Goal: Task Accomplishment & Management: Complete application form

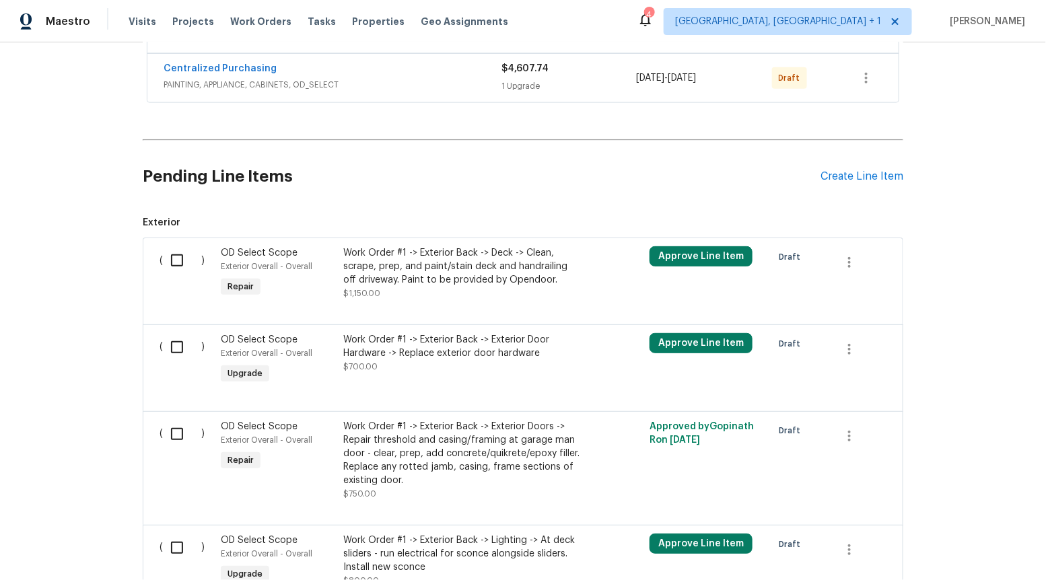
scroll to position [720, 0]
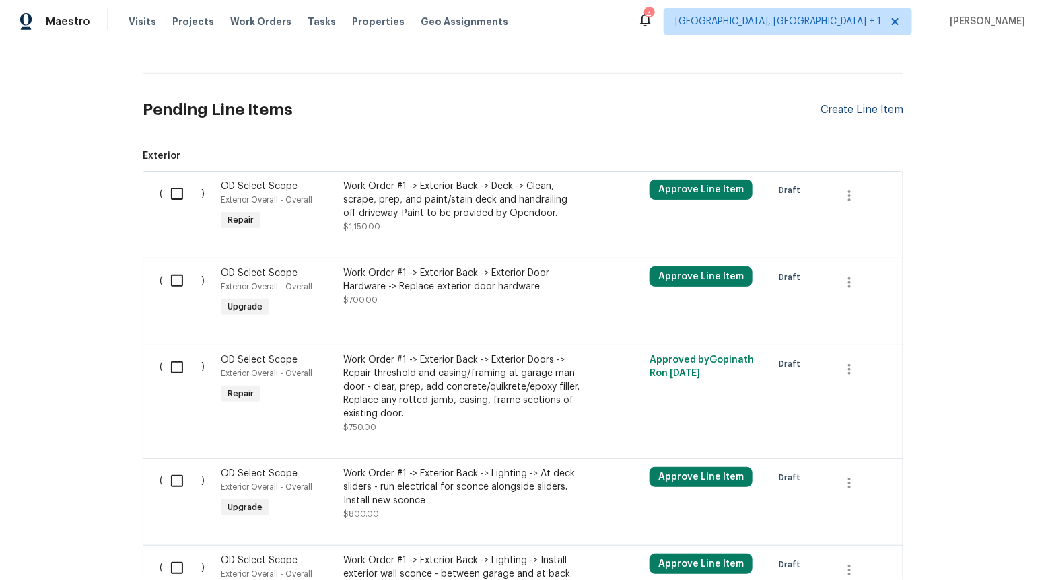
click at [855, 104] on div "Create Line Item" at bounding box center [861, 110] width 83 height 13
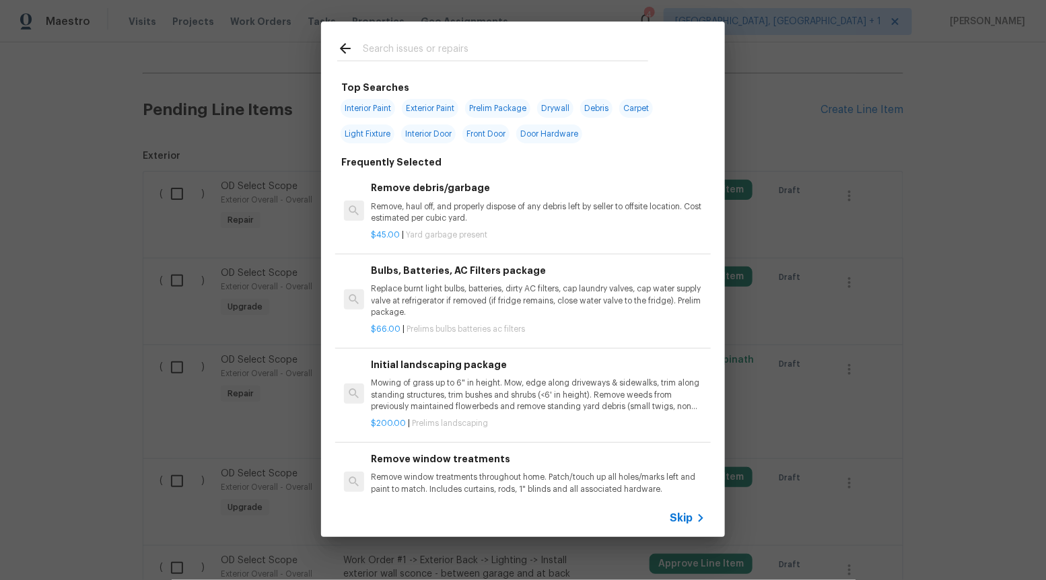
click at [682, 514] on span "Skip" at bounding box center [681, 517] width 23 height 13
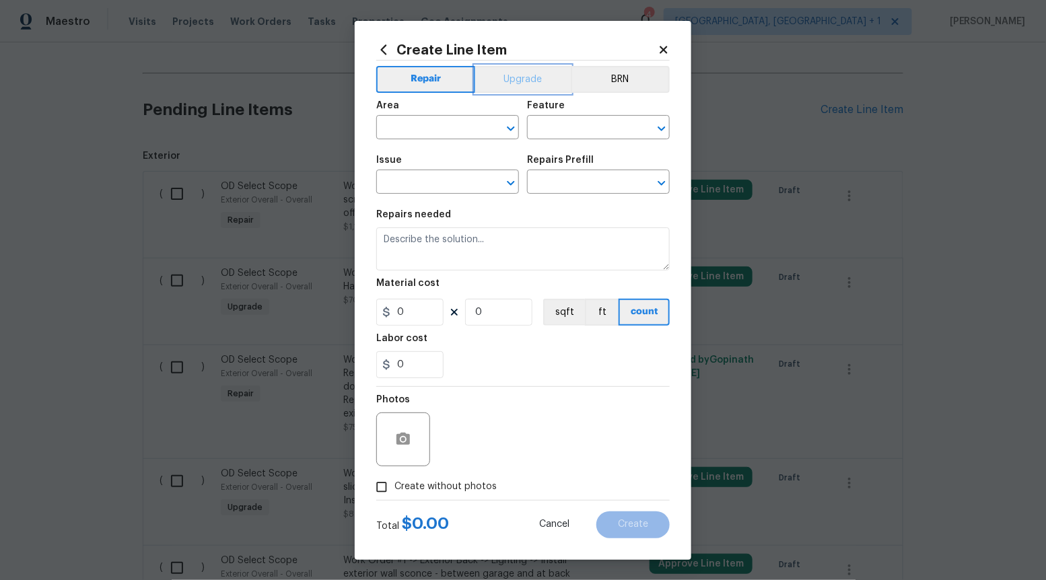
click at [509, 85] on button "Upgrade" at bounding box center [523, 79] width 96 height 27
click at [516, 186] on icon "Open" at bounding box center [511, 183] width 16 height 16
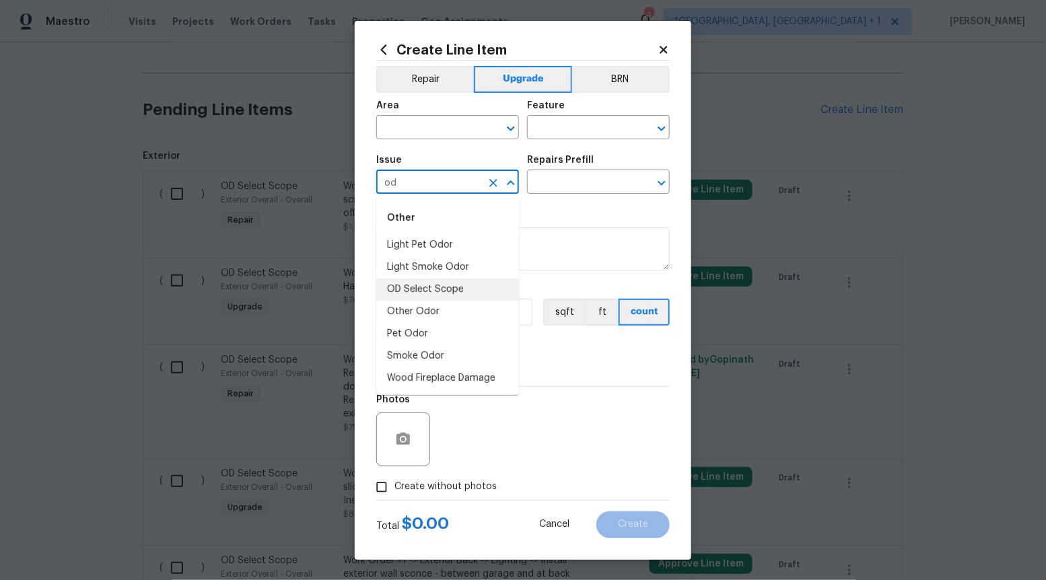
click at [489, 283] on li "OD Select Scope" at bounding box center [447, 290] width 143 height 22
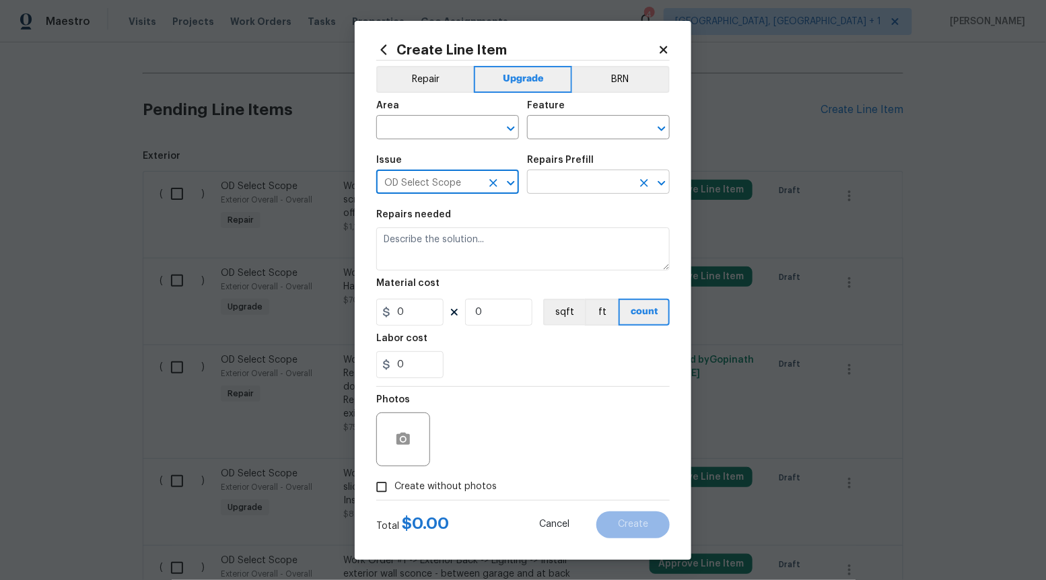
type input "OD Select Scope"
click at [579, 184] on input "text" at bounding box center [579, 183] width 105 height 21
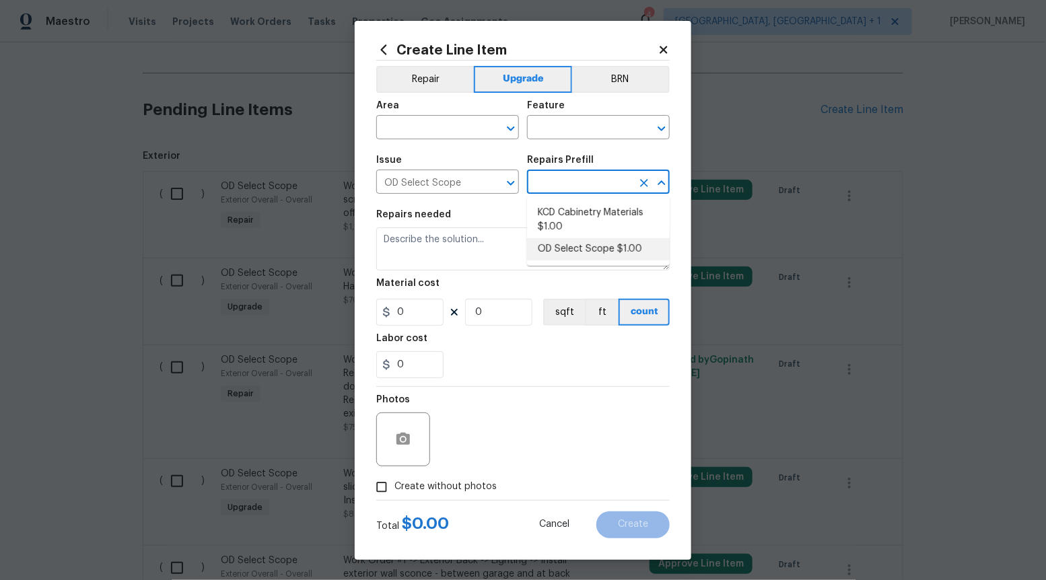
click at [570, 250] on li "OD Select Scope $1.00" at bounding box center [598, 249] width 143 height 22
type input "OD Select Scope $1.00"
type textarea "Refer to the agreed upon scope document for further details."
type input "1"
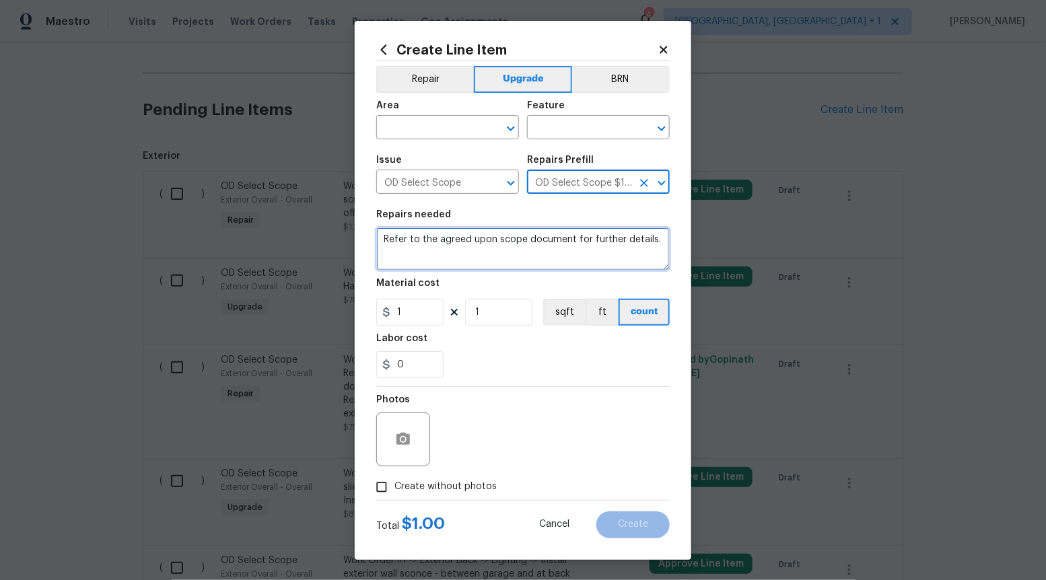
click at [570, 250] on textarea "Refer to the agreed upon scope document for further details." at bounding box center [522, 248] width 293 height 43
paste textarea "Work Order #1 -> Work Order #1 -> Exterior Front -> Doorbell -> Replace doorbel…"
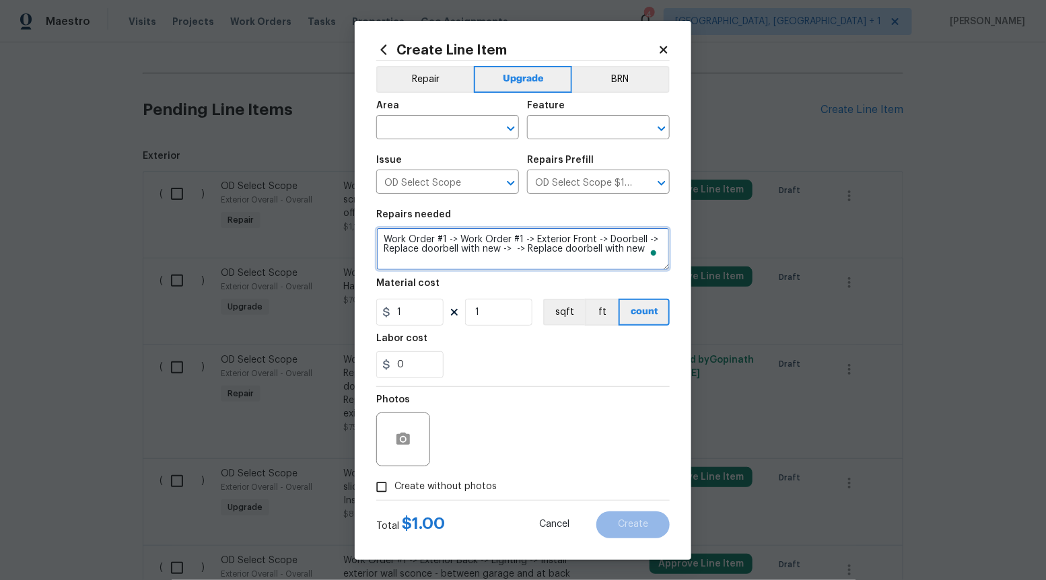
type textarea "Work Order #1 -> Work Order #1 -> Exterior Front -> Doorbell -> Replace doorbel…"
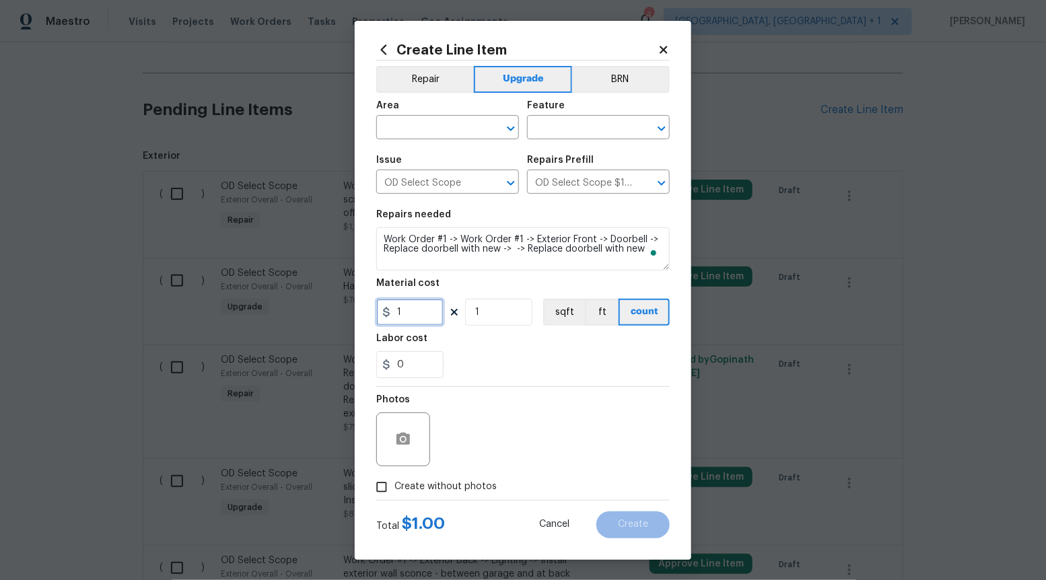
click at [426, 314] on input "1" at bounding box center [409, 312] width 67 height 27
type input "100"
click at [390, 487] on input "Create without photos" at bounding box center [382, 487] width 26 height 26
checkbox input "true"
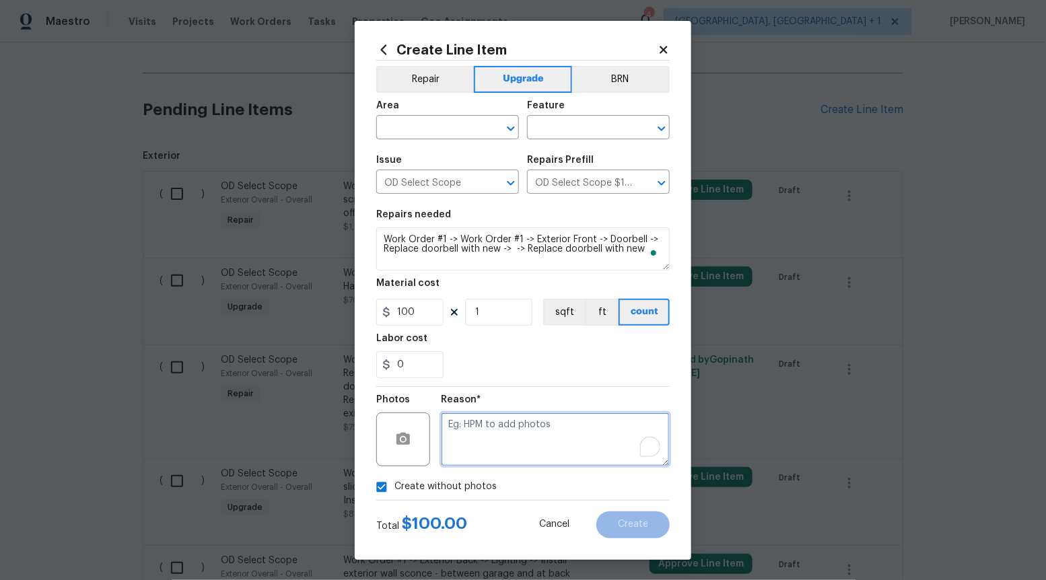
click at [463, 443] on textarea "To enrich screen reader interactions, please activate Accessibility in Grammarl…" at bounding box center [555, 440] width 229 height 54
click at [506, 122] on icon "Open" at bounding box center [511, 128] width 16 height 16
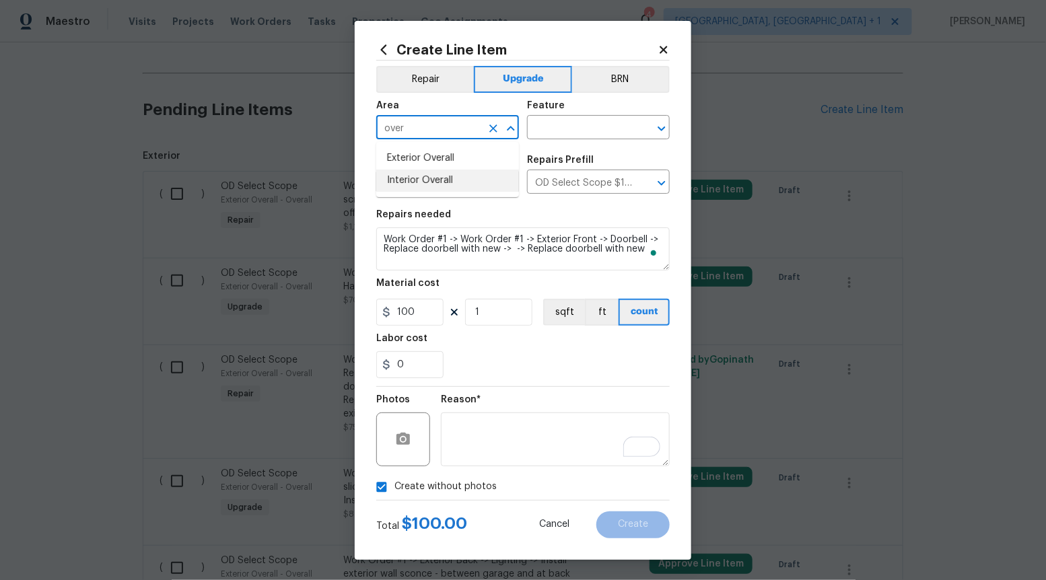
click at [469, 183] on li "Interior Overall" at bounding box center [447, 181] width 143 height 22
type input "Interior Overall"
click at [591, 122] on input "text" at bounding box center [579, 128] width 105 height 21
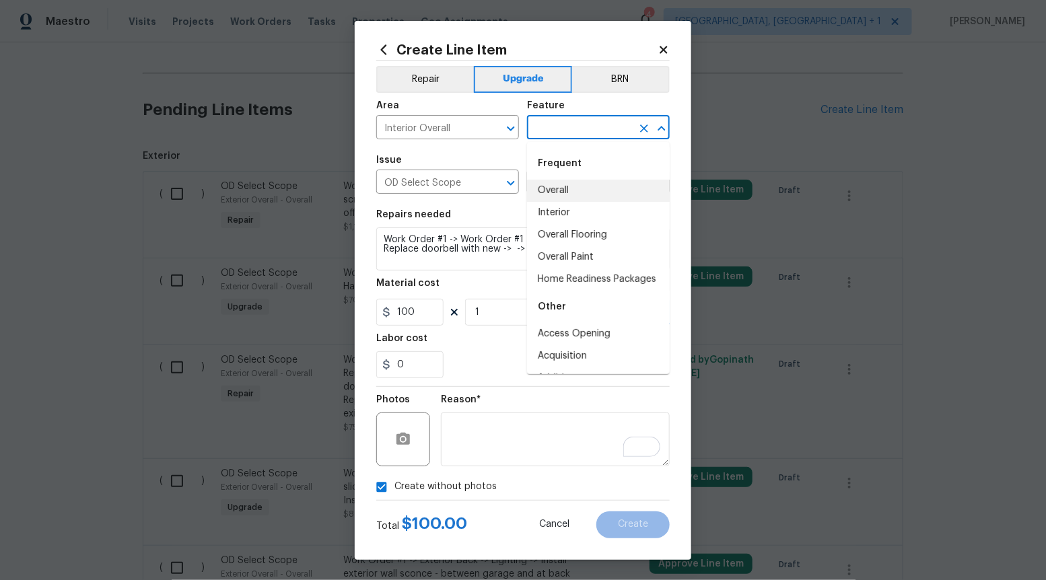
click at [573, 184] on li "Overall" at bounding box center [598, 191] width 143 height 22
type input "Overall"
click at [660, 50] on icon at bounding box center [663, 50] width 12 height 12
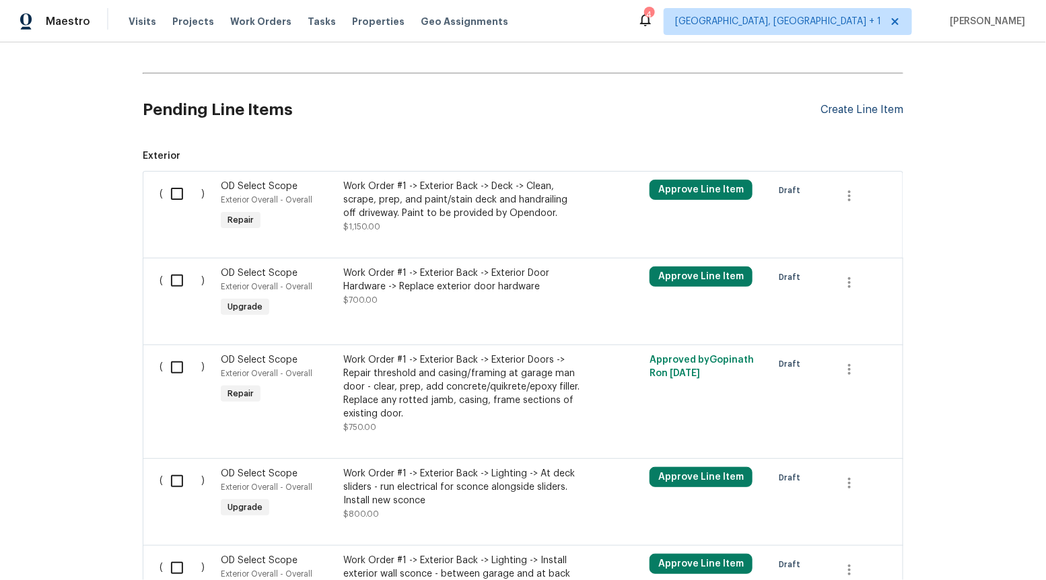
click at [855, 104] on div "Create Line Item" at bounding box center [861, 110] width 83 height 13
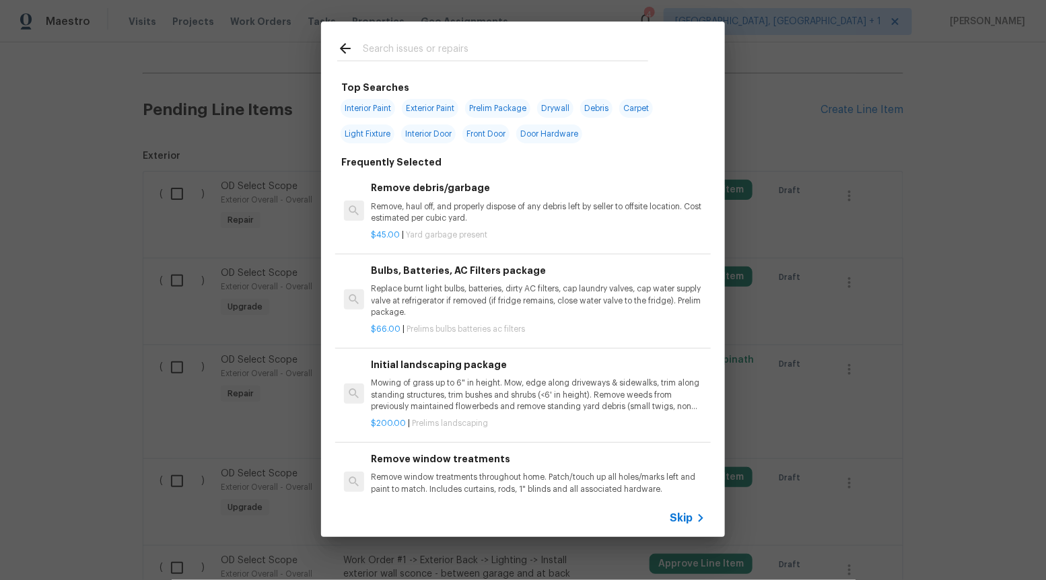
click at [686, 510] on div "Skip" at bounding box center [689, 518] width 39 height 16
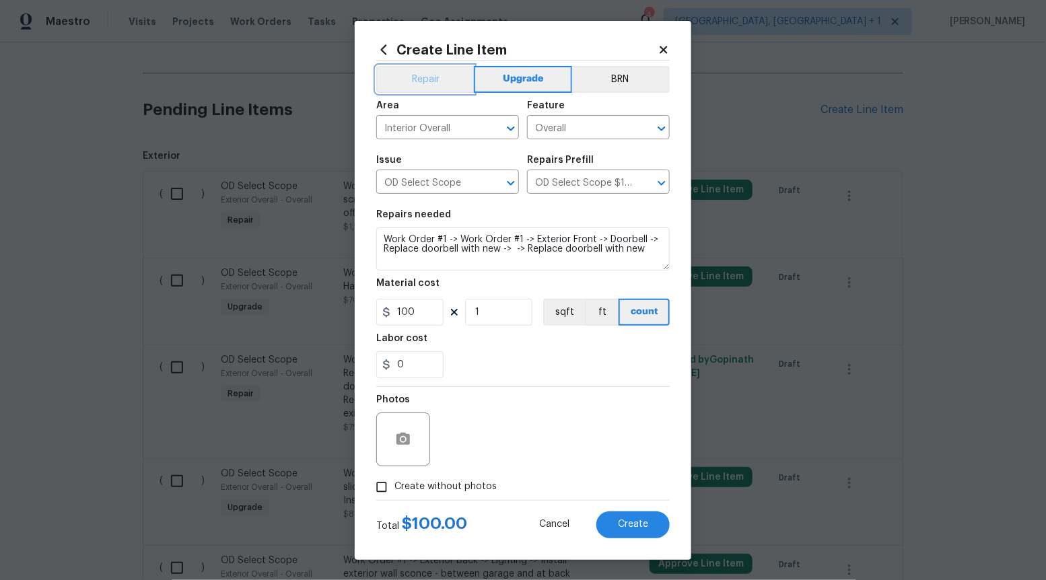
click at [452, 73] on button "Repair" at bounding box center [425, 79] width 98 height 27
click at [511, 184] on icon "Open" at bounding box center [510, 183] width 7 height 5
click at [570, 194] on div "Issue OD Select Scope ​ Repairs Prefill OD Select Scope $1.00 ​" at bounding box center [522, 174] width 293 height 55
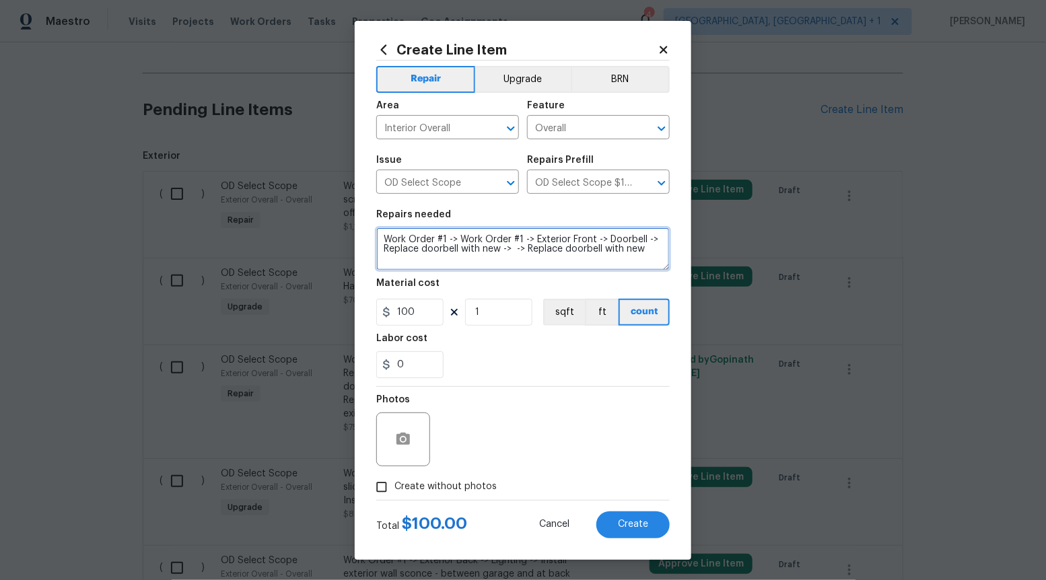
click at [581, 245] on textarea "Work Order #1 -> Work Order #1 -> Exterior Front -> Doorbell -> Replace doorbel…" at bounding box center [522, 248] width 293 height 43
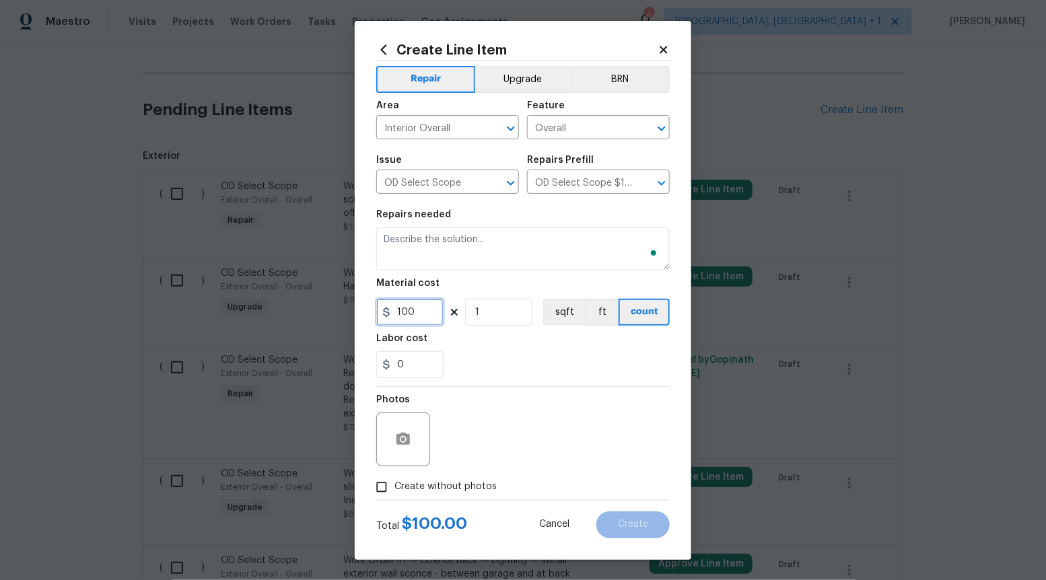
click at [422, 313] on input "100" at bounding box center [409, 312] width 67 height 27
type input "1100"
click at [375, 489] on input "Create without photos" at bounding box center [382, 487] width 26 height 26
checkbox input "true"
click at [579, 388] on div "Reason*" at bounding box center [555, 430] width 229 height 87
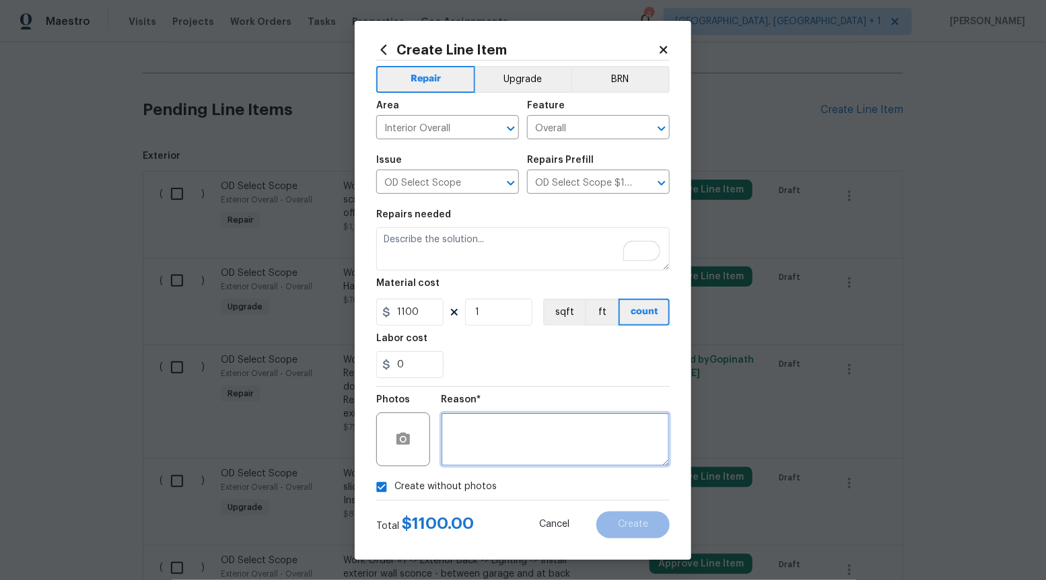
click at [563, 425] on textarea at bounding box center [555, 440] width 229 height 54
click at [525, 421] on textarea "To enrich screen reader interactions, please activate Accessibility in Grammarl…" at bounding box center [555, 440] width 229 height 54
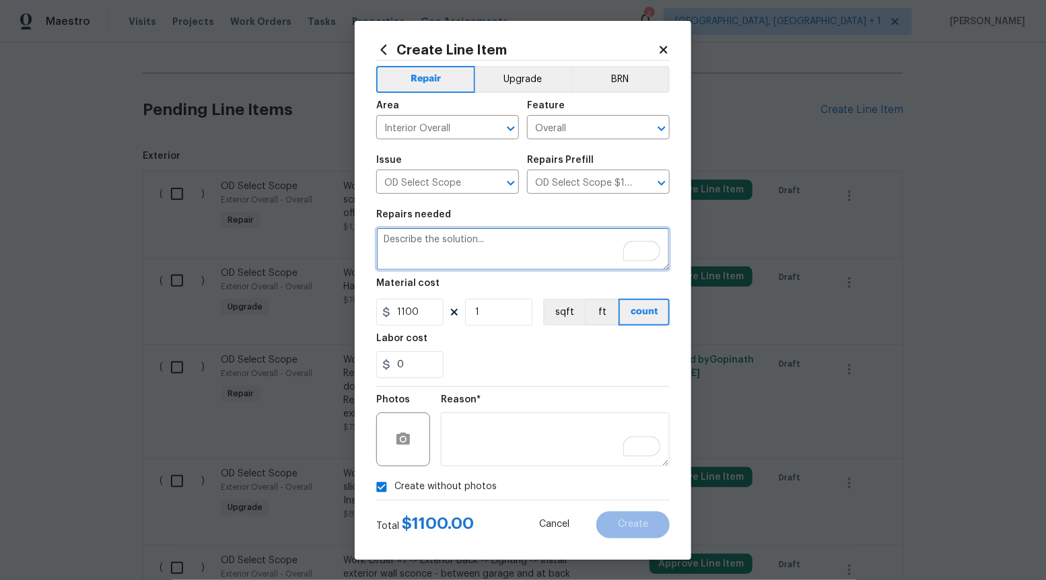
click at [478, 229] on textarea "To enrich screen reader interactions, please activate Accessibility in Grammarl…" at bounding box center [522, 248] width 293 height 43
paste textarea "Work Order #1 -> Exterior Back -> Deck -> Clean, scrape, prep, and paint/stain …"
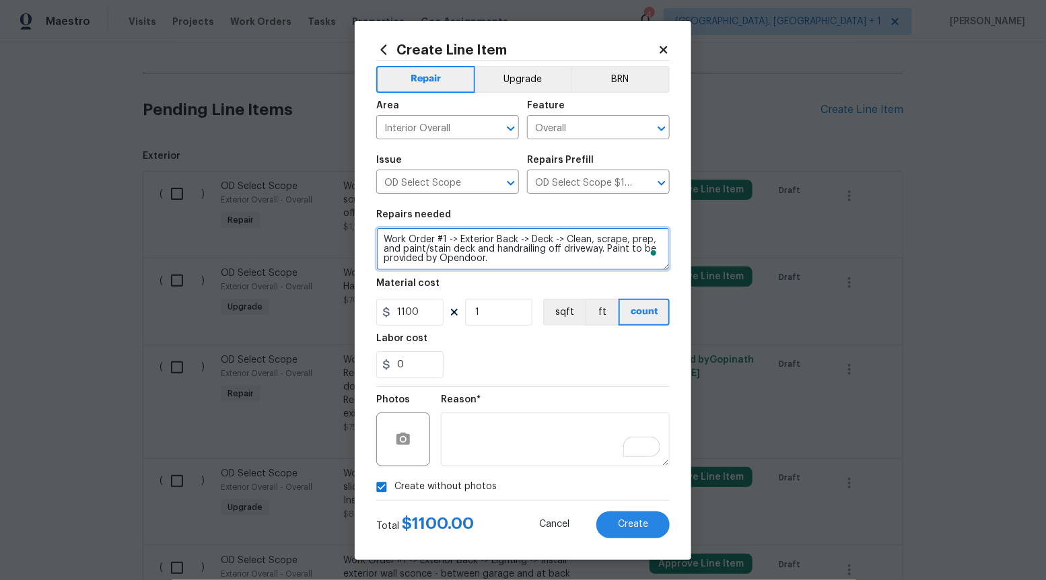
type textarea "Work Order #1 -> Exterior Back -> Deck -> Clean, scrape, prep, and paint/stain …"
click at [665, 52] on icon at bounding box center [662, 49] width 7 height 7
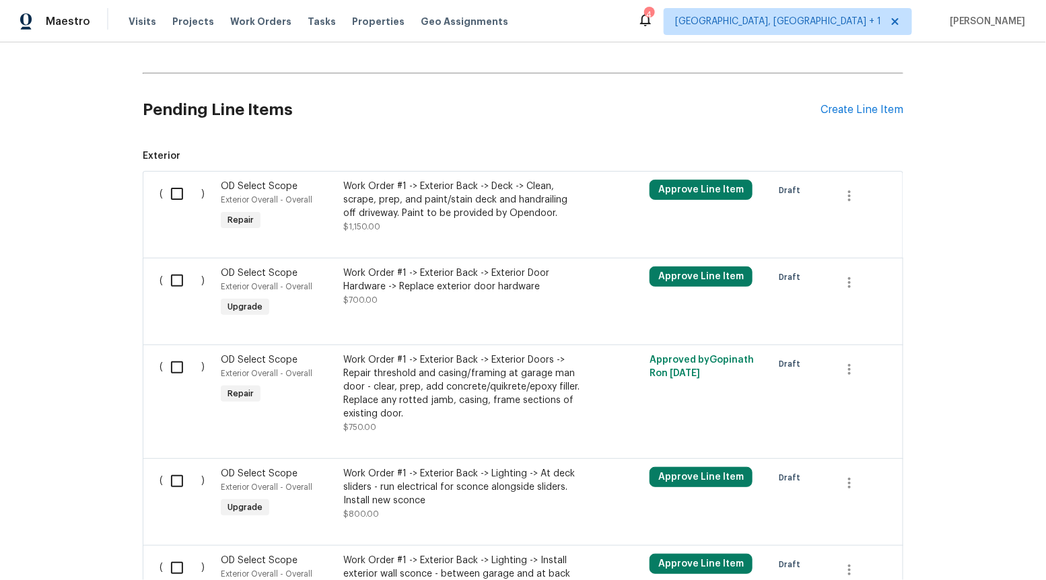
click at [853, 87] on div "Pending Line Items Create Line Item" at bounding box center [523, 110] width 760 height 63
click at [851, 104] on div "Create Line Item" at bounding box center [861, 110] width 83 height 13
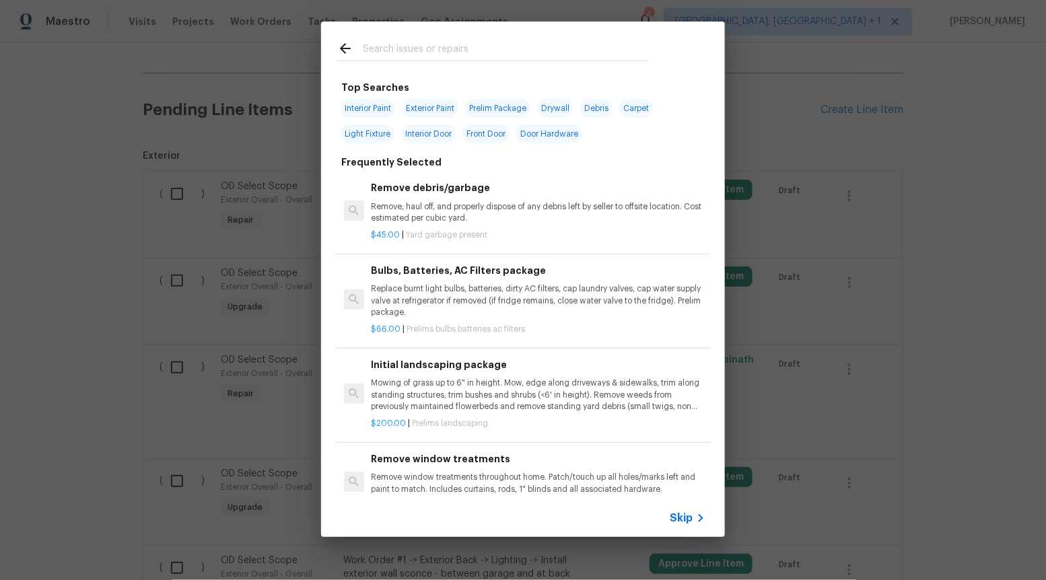
click at [682, 518] on span "Skip" at bounding box center [681, 517] width 23 height 13
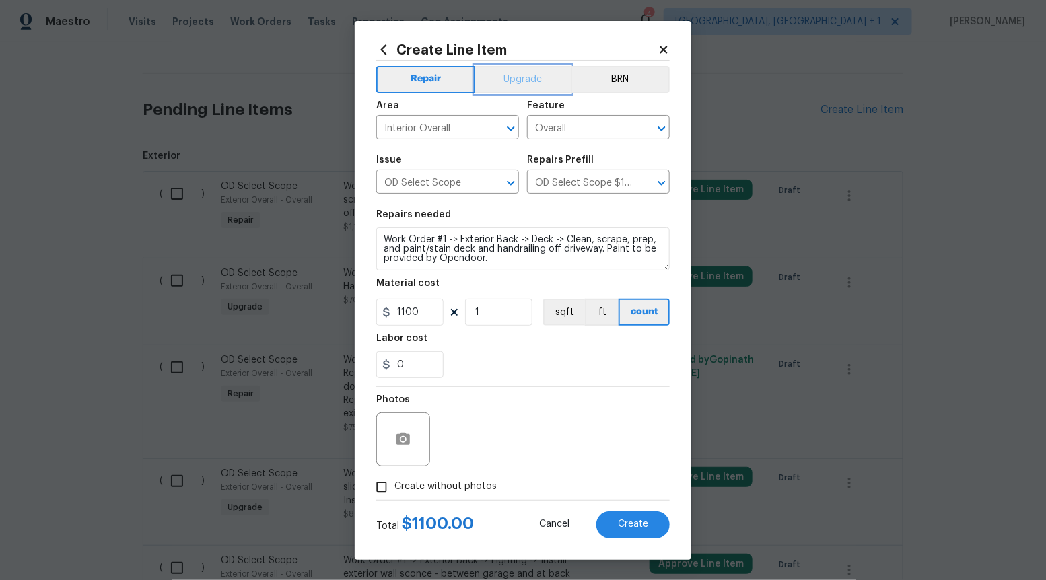
click at [551, 82] on button "Upgrade" at bounding box center [523, 79] width 96 height 27
click at [557, 532] on button "Cancel" at bounding box center [553, 524] width 73 height 27
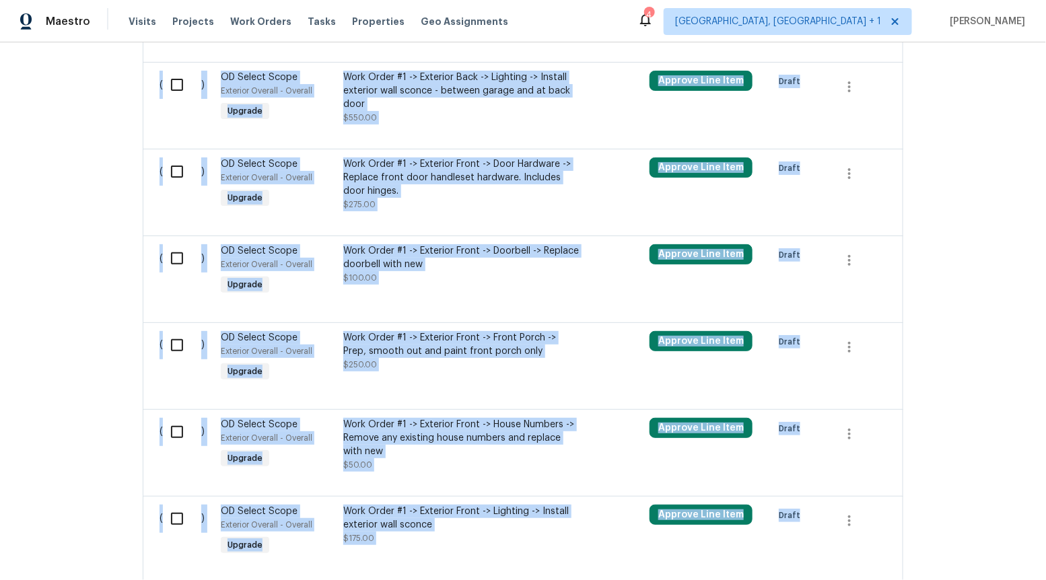
scroll to position [1371, 0]
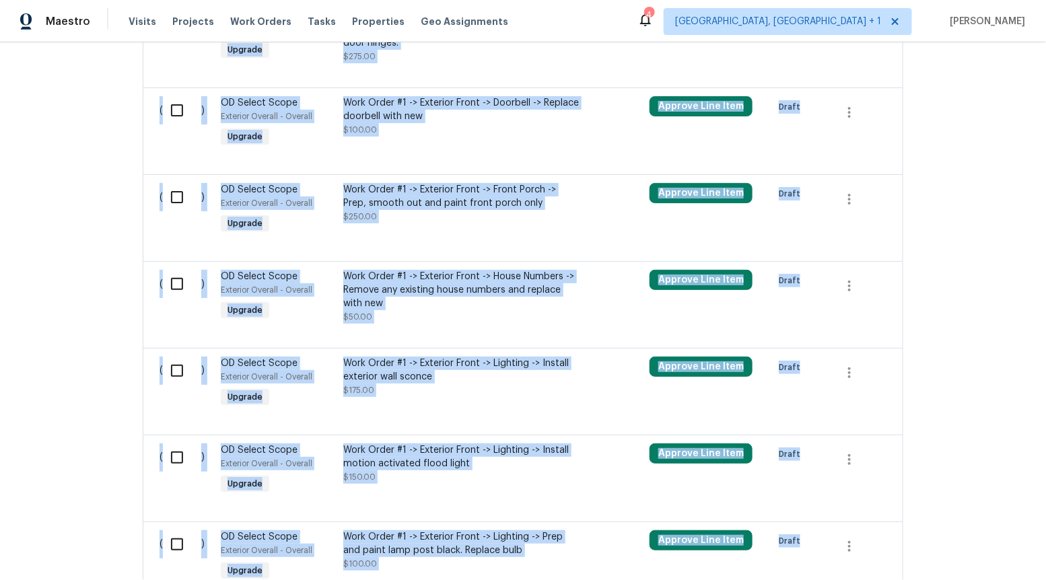
drag, startPoint x: 448, startPoint y: 360, endPoint x: 510, endPoint y: 578, distance: 226.6
click at [510, 578] on div "Back to all projects [STREET_ADDRESS] 3 Beds | 2 1/2 Baths | Total: 2526 ft² | …" at bounding box center [523, 311] width 1046 height 538
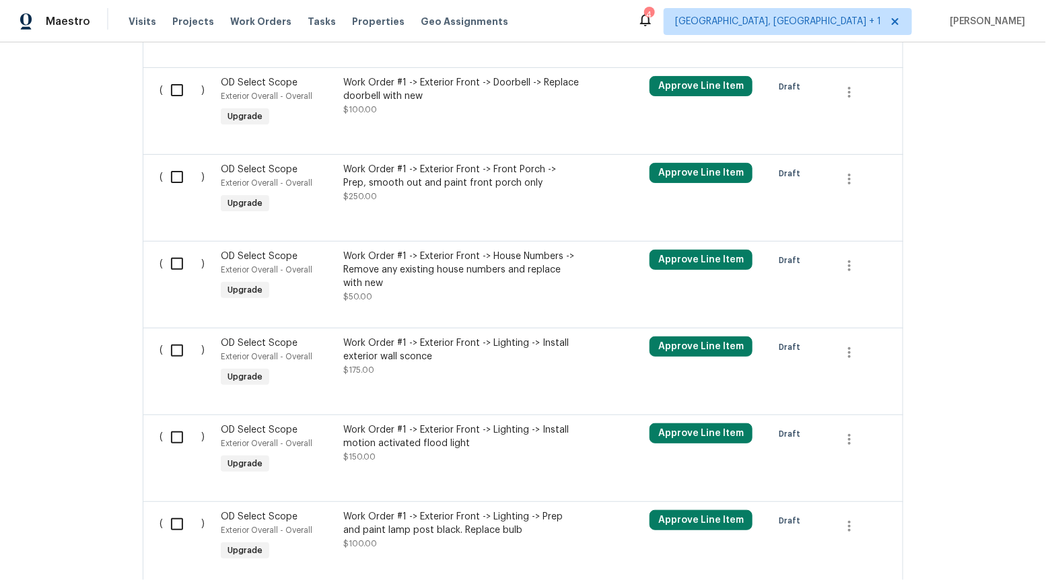
click at [456, 336] on div "Work Order #1 -> Exterior Front -> Lighting -> Install exterior wall sconce" at bounding box center [461, 349] width 237 height 27
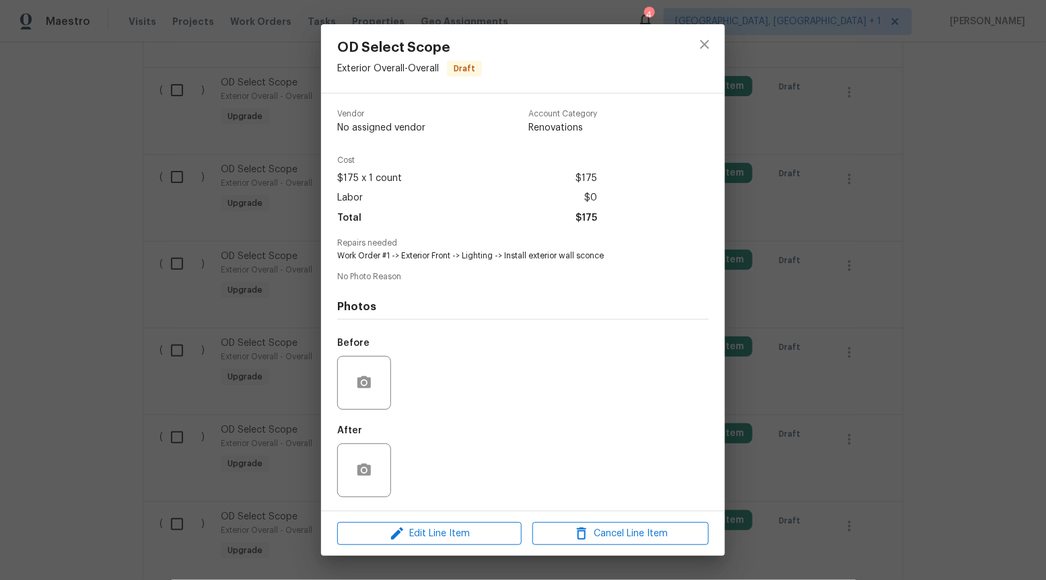
click at [985, 283] on div "OD Select Scope Exterior Overall - Overall Draft Vendor No assigned vendor Acco…" at bounding box center [523, 290] width 1046 height 580
